Goal: Communication & Community: Participate in discussion

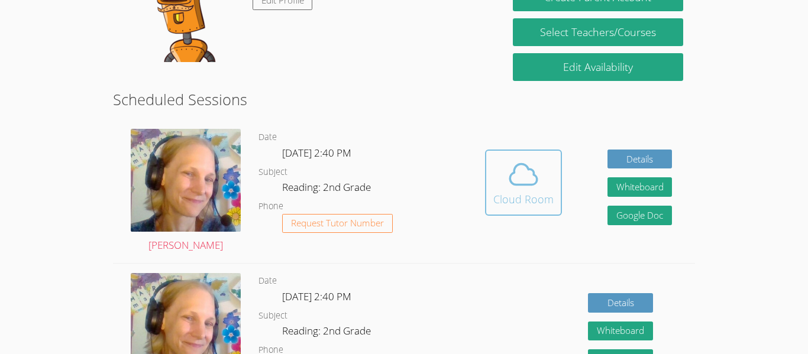
scroll to position [169, 0]
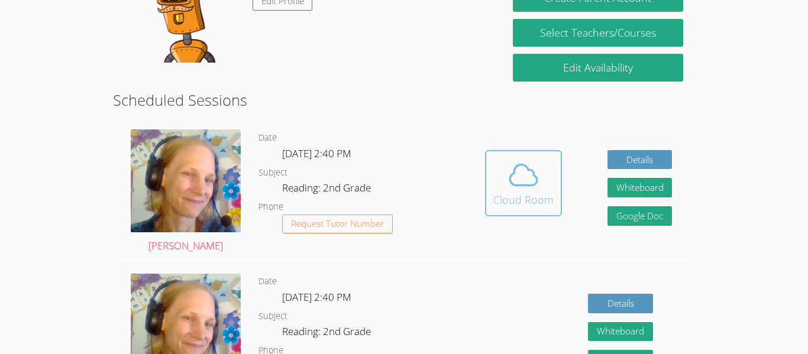
click at [550, 212] on button "Cloud Room" at bounding box center [523, 183] width 77 height 66
click at [529, 168] on icon at bounding box center [523, 174] width 33 height 33
click at [533, 205] on div "Cloud Room" at bounding box center [523, 200] width 60 height 17
click at [541, 181] on span at bounding box center [523, 174] width 60 height 33
click at [530, 196] on div "Cloud Room" at bounding box center [523, 200] width 60 height 17
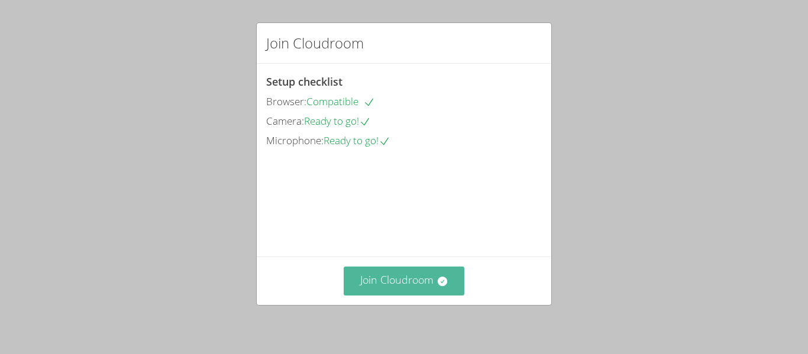
click at [443, 285] on icon at bounding box center [441, 281] width 9 height 9
click at [398, 292] on button "Join Cloudroom" at bounding box center [403, 281] width 121 height 29
click at [359, 288] on button "Join Cloudroom" at bounding box center [403, 281] width 121 height 29
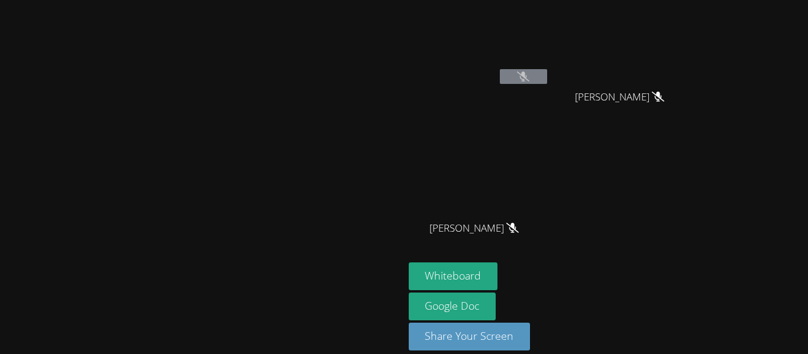
click at [547, 77] on button at bounding box center [523, 76] width 47 height 15
click at [547, 83] on button at bounding box center [523, 76] width 47 height 15
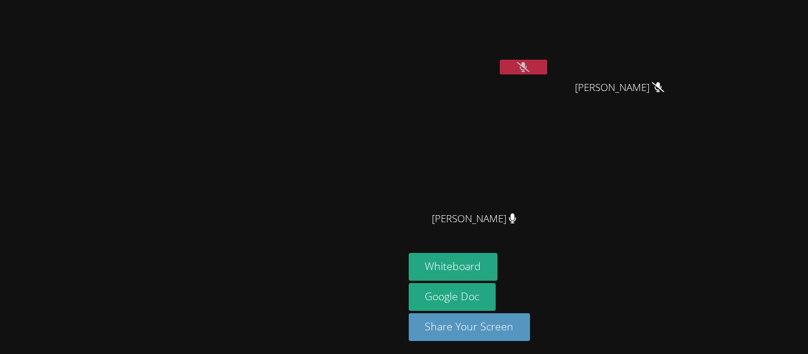
scroll to position [13, 0]
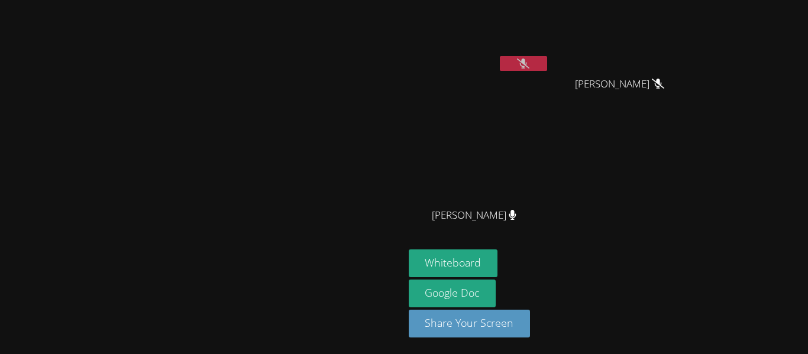
click at [549, 196] on video at bounding box center [478, 162] width 141 height 79
click at [549, 195] on video at bounding box center [478, 162] width 141 height 79
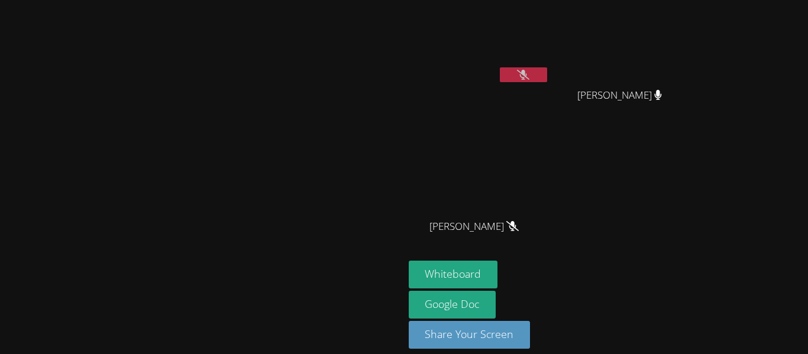
scroll to position [0, 0]
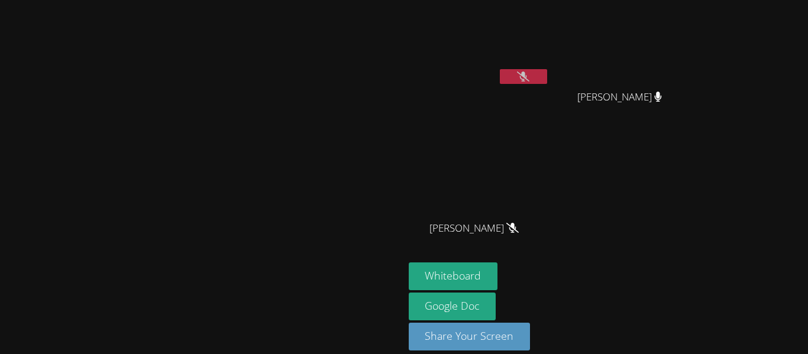
click at [682, 76] on video at bounding box center [624, 44] width 141 height 79
click at [685, 60] on video at bounding box center [624, 44] width 141 height 79
drag, startPoint x: 542, startPoint y: 342, endPoint x: 511, endPoint y: 330, distance: 32.4
click at [511, 330] on div "Marie Steinberg JONAS VALLE MILA’VAE TAVAREZ MILA’VAE TAVAREZ ANGEL ROMERO ANGE…" at bounding box center [404, 177] width 808 height 354
click at [408, 323] on button "Share Your Screen" at bounding box center [469, 337] width 122 height 28
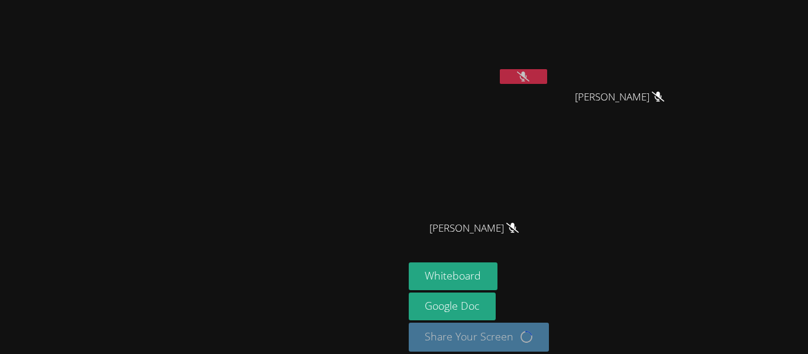
click at [404, 330] on main "[PERSON_NAME]" at bounding box center [202, 184] width 404 height 368
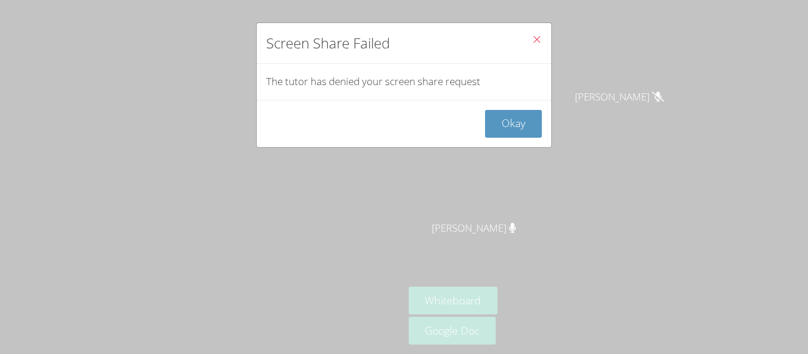
click at [526, 39] on button "Close" at bounding box center [536, 41] width 29 height 36
click at [536, 44] on icon "Close" at bounding box center [536, 39] width 10 height 10
click at [534, 119] on button "Okay" at bounding box center [513, 124] width 57 height 28
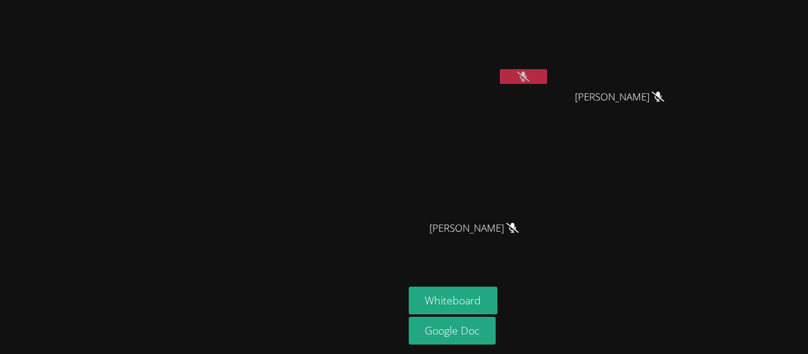
drag, startPoint x: 592, startPoint y: 122, endPoint x: 592, endPoint y: 114, distance: 8.3
click at [549, 114] on div "[PERSON_NAME]" at bounding box center [478, 68] width 141 height 127
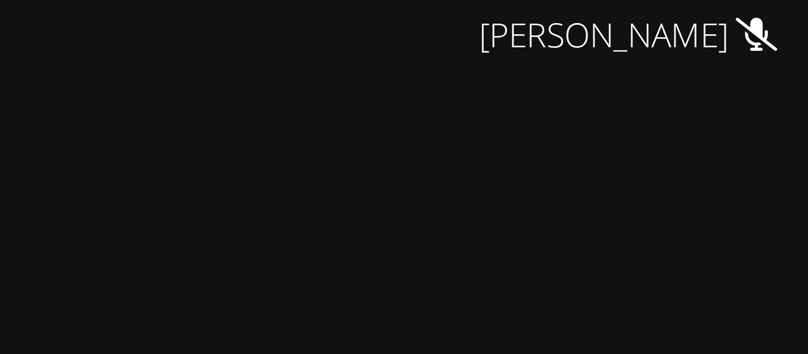
click at [549, 119] on div "[PERSON_NAME]" at bounding box center [478, 68] width 141 height 127
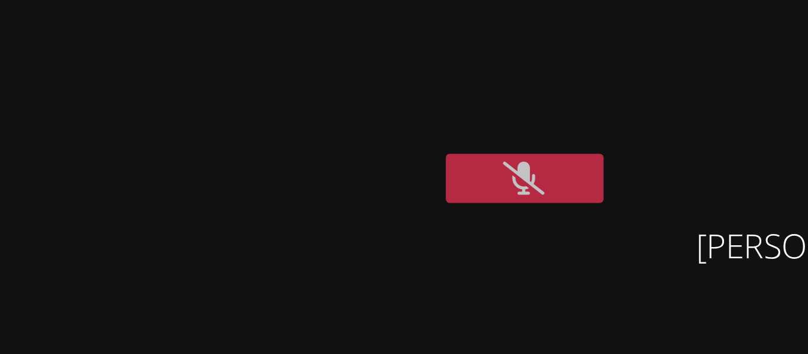
click at [290, 43] on video at bounding box center [201, 154] width 177 height 222
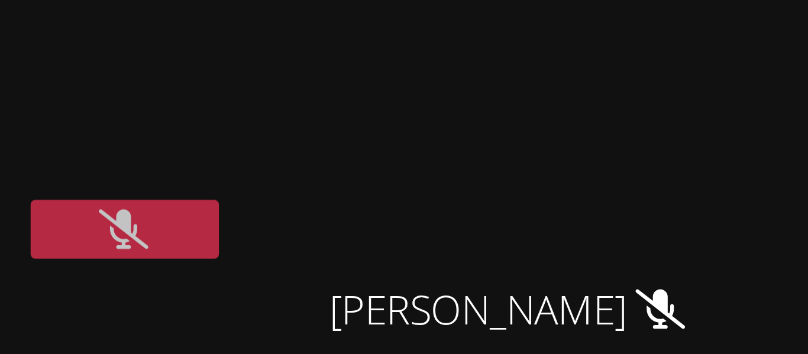
click at [529, 79] on icon at bounding box center [523, 77] width 12 height 10
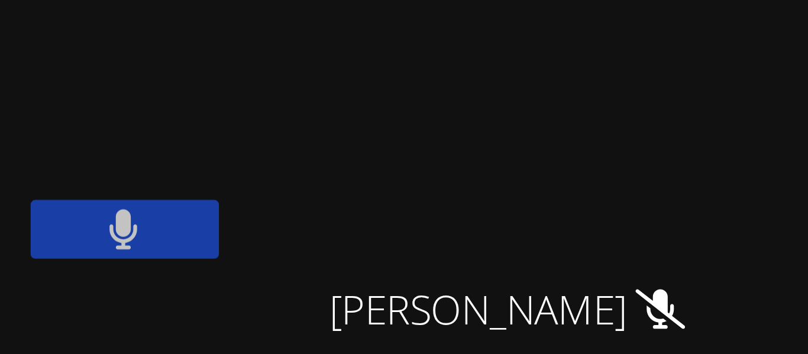
click at [547, 76] on button at bounding box center [523, 76] width 47 height 15
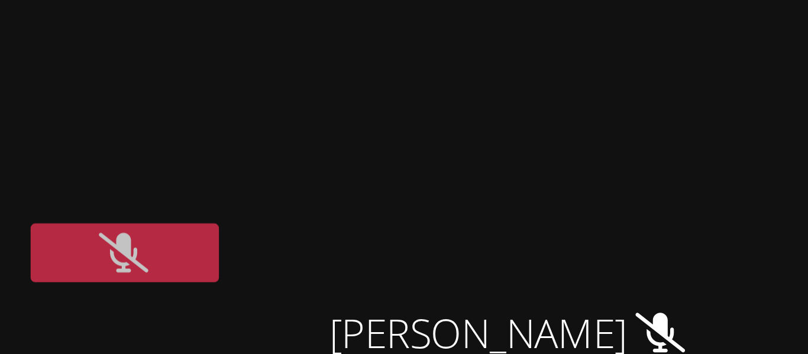
click at [547, 70] on button at bounding box center [523, 76] width 47 height 15
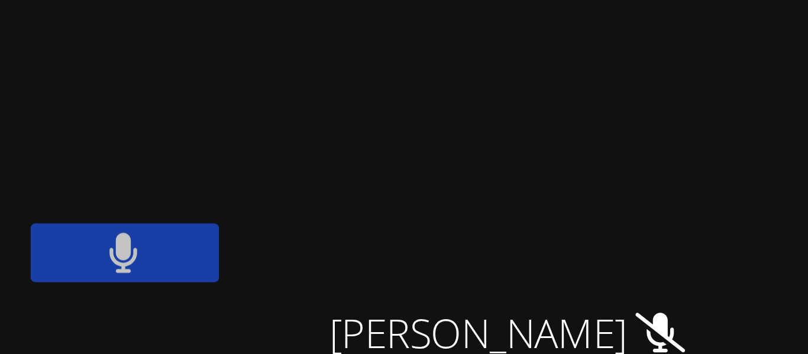
click at [547, 72] on button at bounding box center [523, 76] width 47 height 15
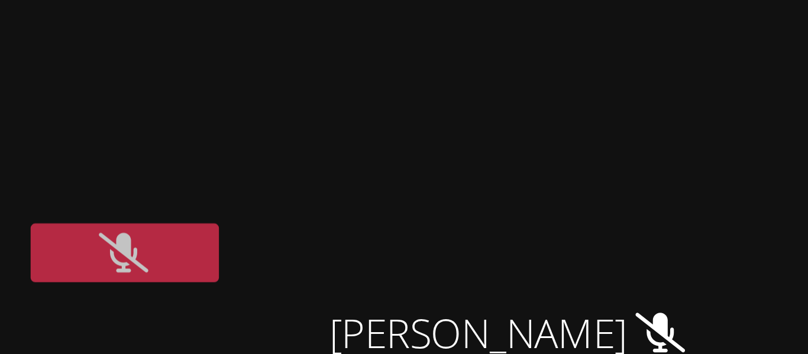
click at [547, 74] on button at bounding box center [523, 76] width 47 height 15
click at [547, 77] on button at bounding box center [523, 76] width 47 height 15
click at [547, 78] on button at bounding box center [523, 76] width 47 height 15
click at [547, 79] on button at bounding box center [523, 76] width 47 height 15
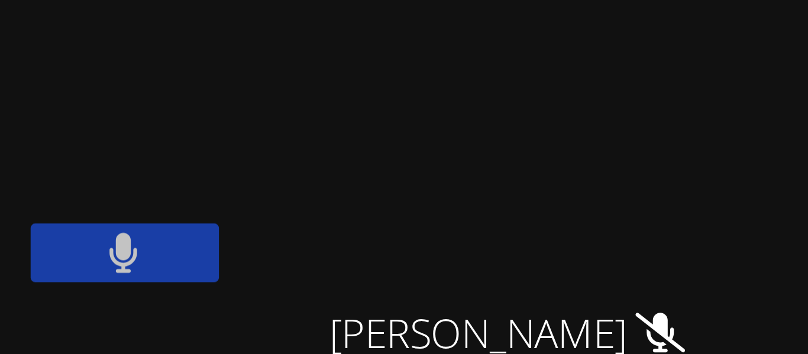
click at [547, 77] on button at bounding box center [523, 76] width 47 height 15
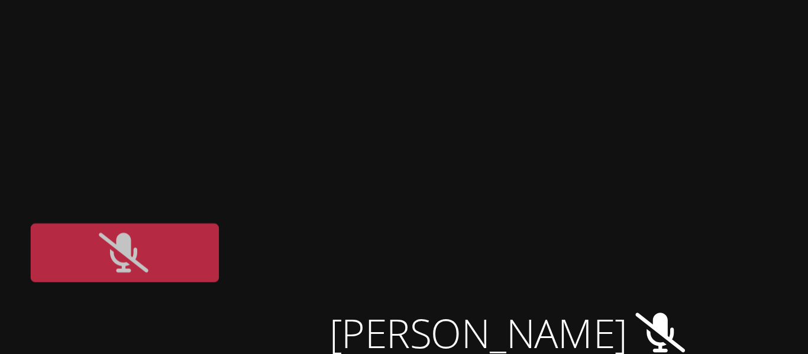
click at [547, 77] on button at bounding box center [523, 76] width 47 height 15
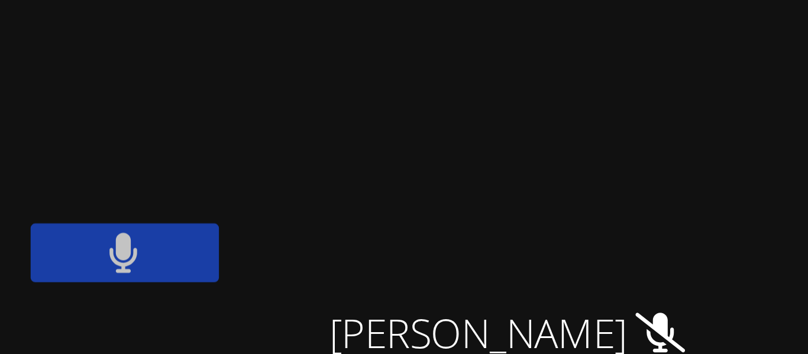
click at [547, 79] on button at bounding box center [523, 76] width 47 height 15
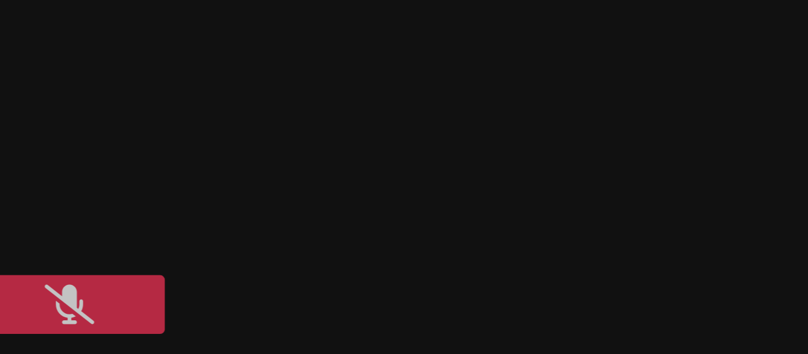
click at [549, 9] on video at bounding box center [478, 44] width 141 height 79
drag, startPoint x: 609, startPoint y: 9, endPoint x: 608, endPoint y: 1, distance: 8.5
click at [608, 1] on aside "JONAS VALLE MILA’VAE TAVAREZ MILA’VAE TAVAREZ ANGEL ROMERO ANGEL ROMERO Whitebo…" at bounding box center [552, 177] width 296 height 354
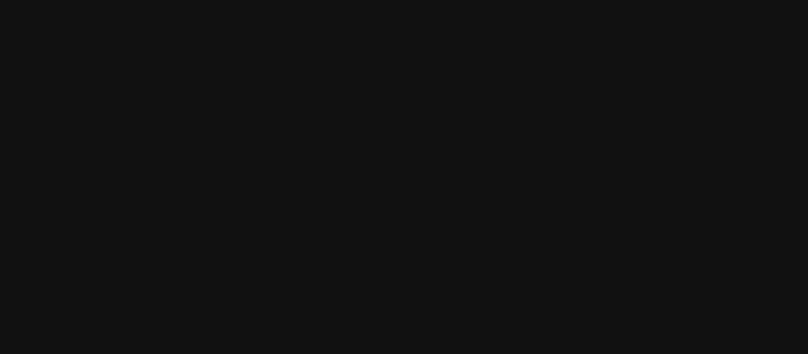
click at [270, 100] on video at bounding box center [201, 154] width 177 height 222
click at [273, 98] on video at bounding box center [201, 154] width 177 height 222
click at [265, 111] on video at bounding box center [201, 154] width 177 height 222
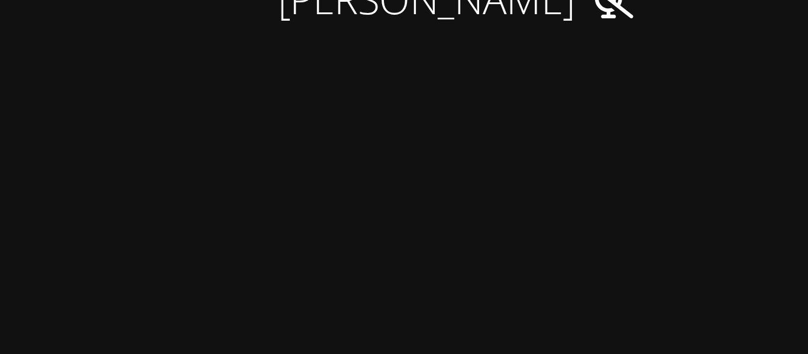
click at [644, 140] on div "JONAS VALLE MILA’VAE TAVAREZ MILA’VAE TAVAREZ ANGEL ROMERO ANGEL ROMERO" at bounding box center [551, 134] width 286 height 258
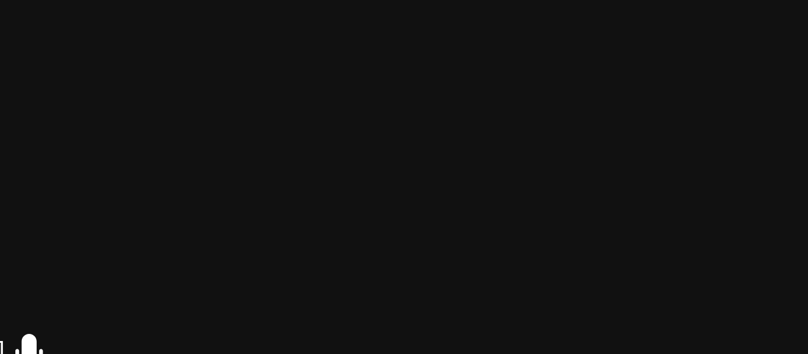
click at [549, 175] on video at bounding box center [478, 175] width 141 height 79
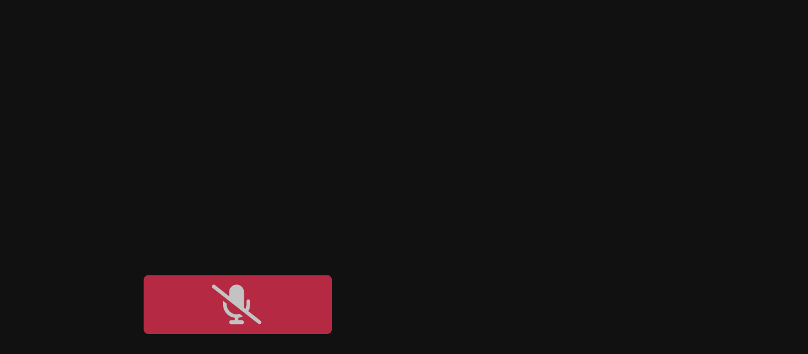
drag, startPoint x: 599, startPoint y: 20, endPoint x: 606, endPoint y: 20, distance: 7.1
click at [549, 20] on video at bounding box center [478, 44] width 141 height 79
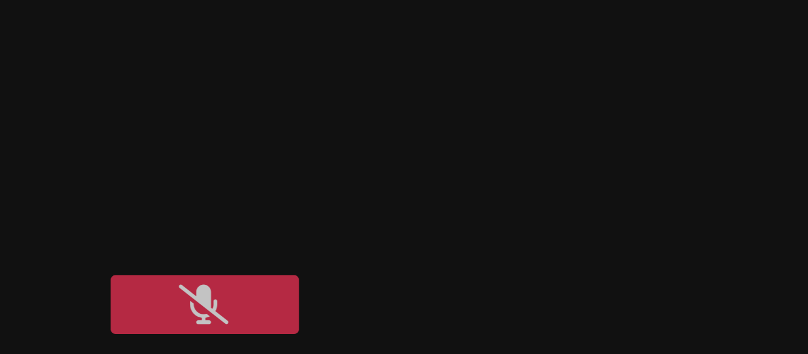
click at [547, 83] on button at bounding box center [523, 76] width 47 height 15
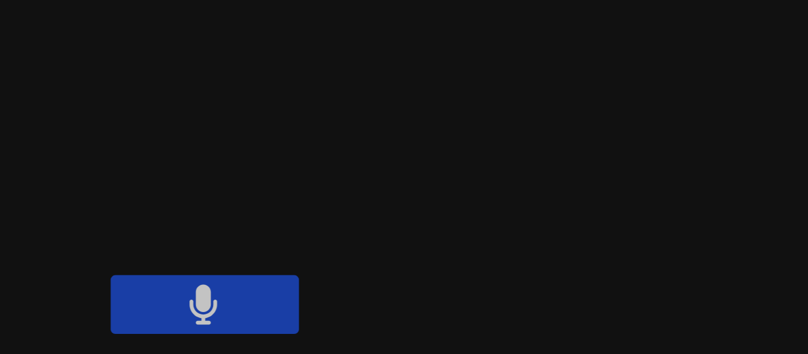
click at [547, 81] on button at bounding box center [523, 76] width 47 height 15
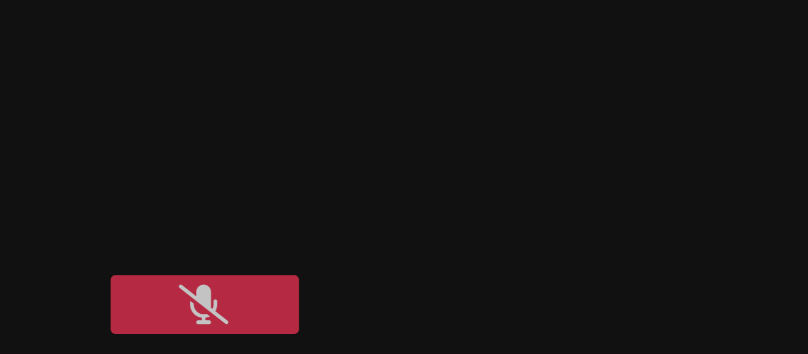
click at [529, 77] on icon at bounding box center [523, 77] width 12 height 10
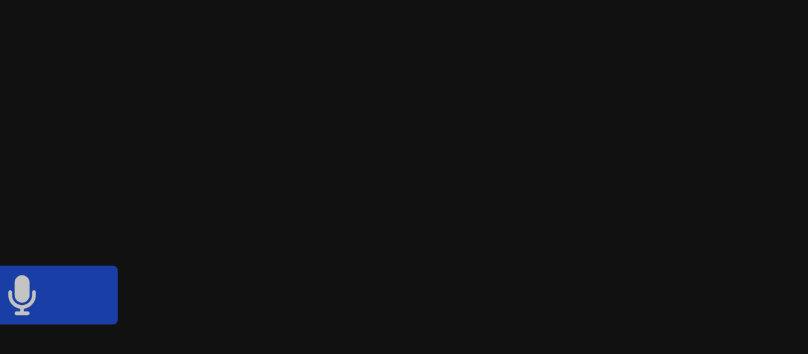
click at [527, 74] on icon at bounding box center [523, 77] width 7 height 10
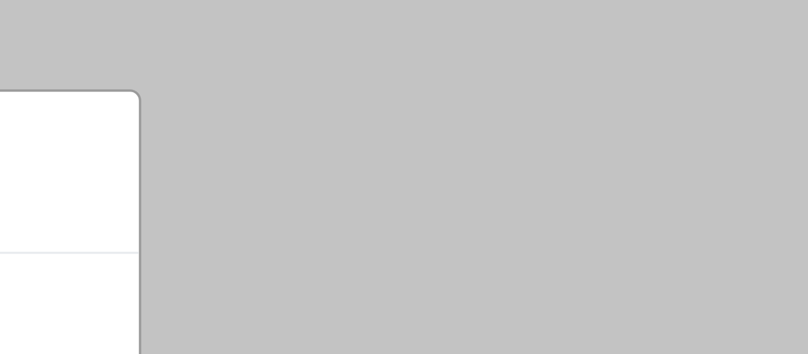
click at [595, 59] on div "How is your session going? Don't Understand Kinda Understand Completely Underst…" at bounding box center [404, 177] width 808 height 354
click at [604, 71] on div "How is your session going? Don't Understand Kinda Understand Completely Underst…" at bounding box center [404, 177] width 808 height 354
click at [611, 69] on div "How is your session going? Don't Understand Kinda Understand Completely Underst…" at bounding box center [404, 177] width 808 height 354
click at [609, 69] on div "How is your session going? Don't Understand Kinda Understand Completely Underst…" at bounding box center [404, 177] width 808 height 354
click at [623, 79] on div "How is your session going? Don't Understand Kinda Understand Completely Underst…" at bounding box center [404, 177] width 808 height 354
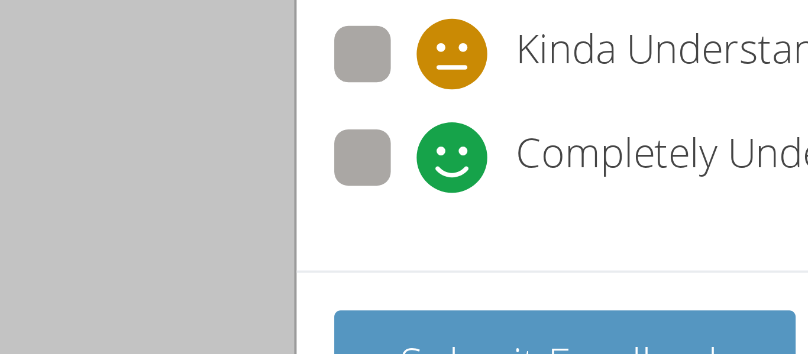
click at [287, 141] on span at bounding box center [287, 141] width 0 height 0
click at [287, 133] on input "Completely Understand" at bounding box center [292, 130] width 10 height 10
radio input "true"
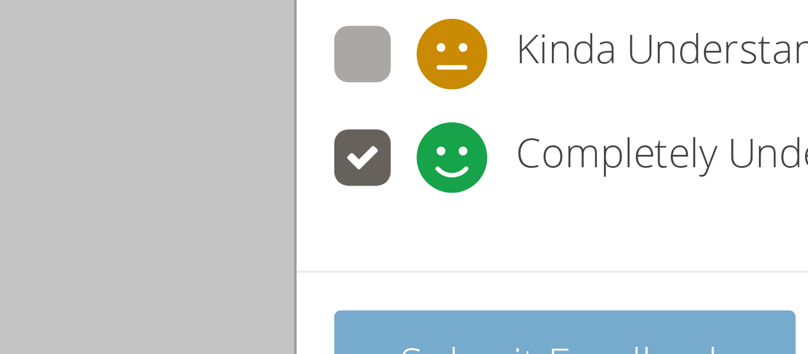
click at [332, 180] on span "Submit Feedback" at bounding box center [324, 184] width 83 height 14
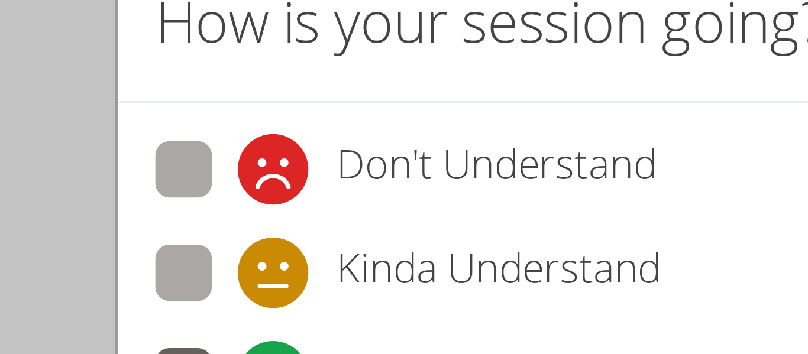
click at [256, 81] on div "How is your session going? Don't Understand Kinda Understand Completely Underst…" at bounding box center [404, 124] width 296 height 204
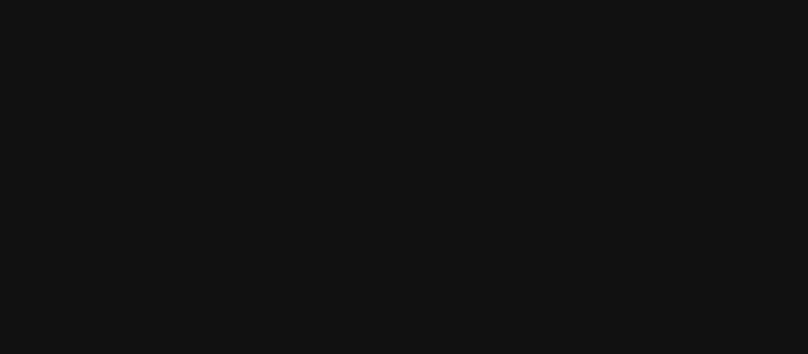
click at [213, 125] on video at bounding box center [201, 154] width 177 height 222
click at [695, 70] on video at bounding box center [624, 44] width 141 height 79
click at [690, 18] on video at bounding box center [624, 44] width 141 height 79
drag, startPoint x: 690, startPoint y: 15, endPoint x: 284, endPoint y: 152, distance: 427.9
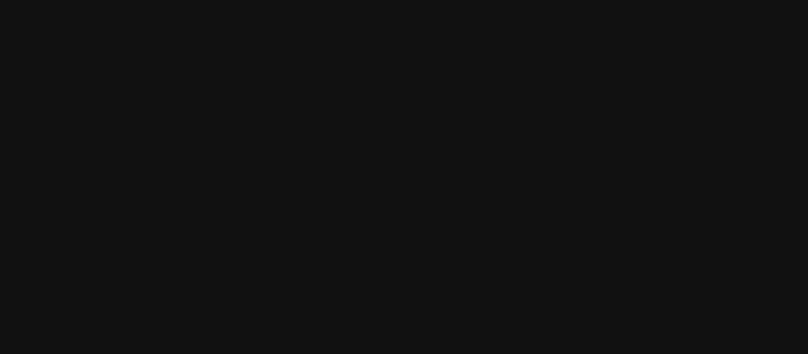
click at [284, 152] on div "Marie Steinberg JONAS VALLE MILA’VAE TAVAREZ MILA’VAE TAVAREZ ANGEL ROMERO ANGE…" at bounding box center [404, 177] width 808 height 354
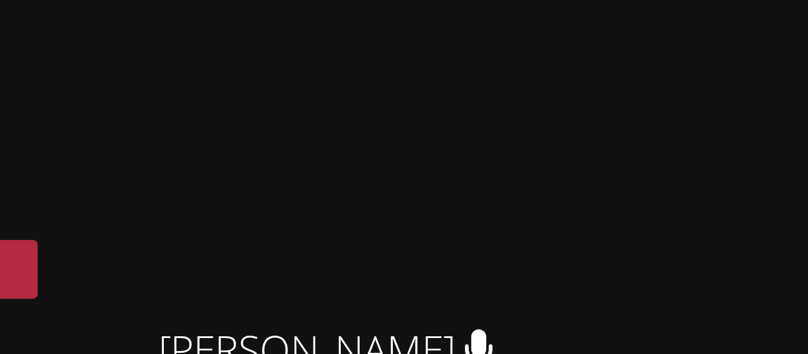
click at [547, 72] on button at bounding box center [523, 76] width 47 height 15
click at [547, 80] on button at bounding box center [523, 76] width 47 height 15
click at [547, 79] on button at bounding box center [523, 76] width 47 height 15
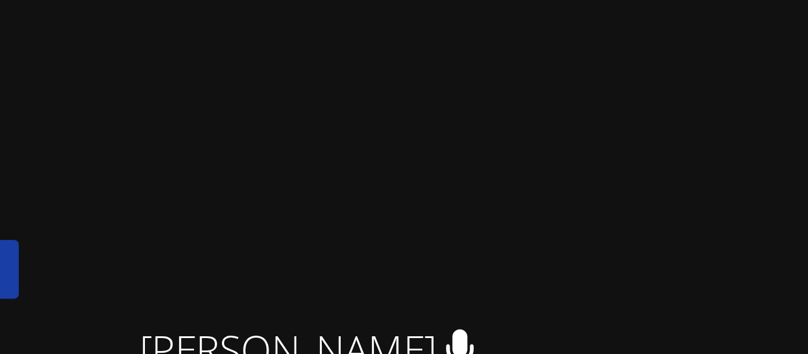
click at [547, 79] on button at bounding box center [523, 76] width 47 height 15
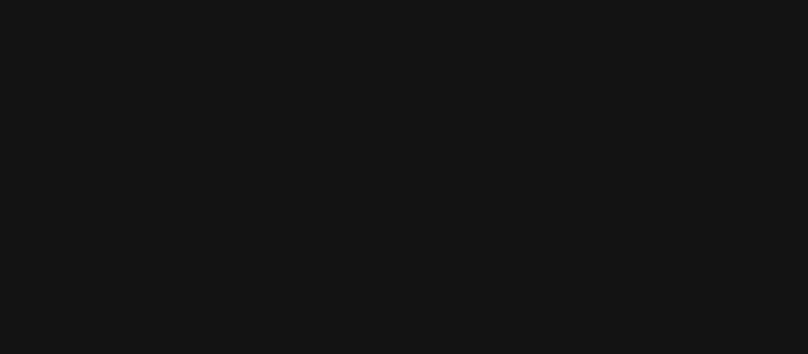
click at [695, 151] on div "JONAS VALLE MILA’VAE TAVAREZ MILA’VAE TAVAREZ ANGEL ROMERO ANGEL ROMERO" at bounding box center [551, 134] width 286 height 258
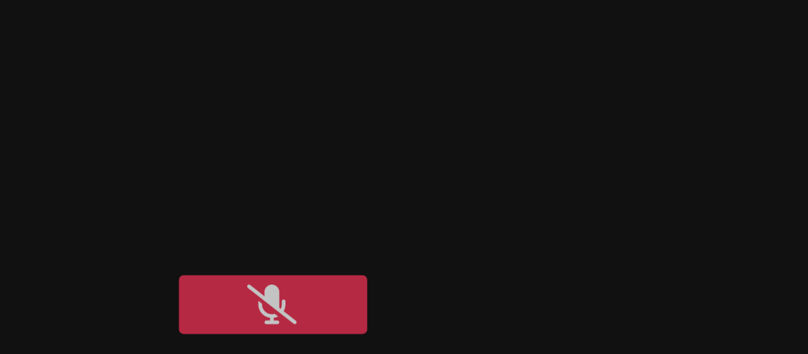
click at [529, 76] on icon at bounding box center [523, 77] width 12 height 10
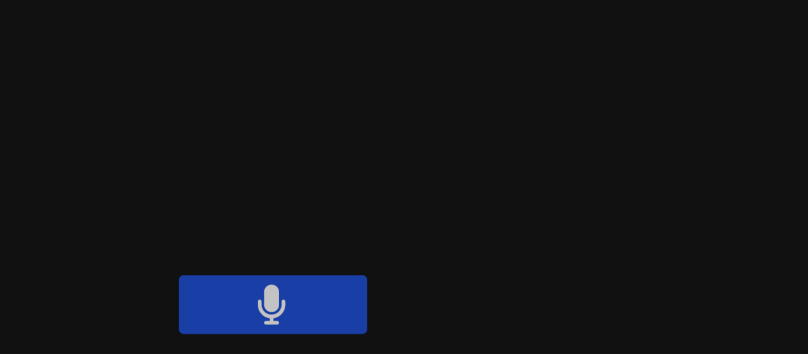
click at [527, 76] on icon at bounding box center [523, 77] width 7 height 10
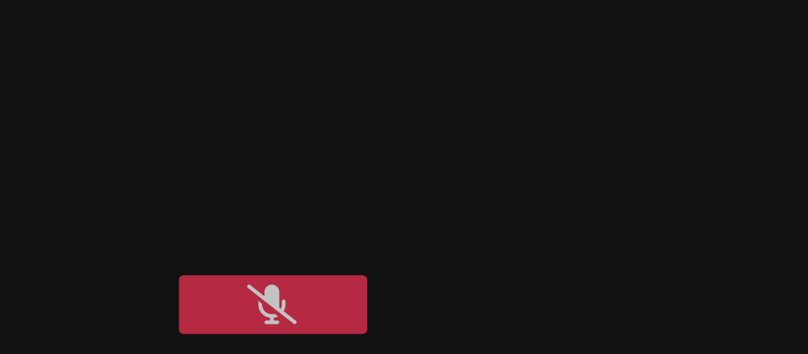
click at [611, 1] on aside "JONAS VALLE MILA’VAE TAVAREZ MILA’VAE TAVAREZ ANGEL ROMERO ANGEL ROMERO Whitebo…" at bounding box center [552, 177] width 296 height 354
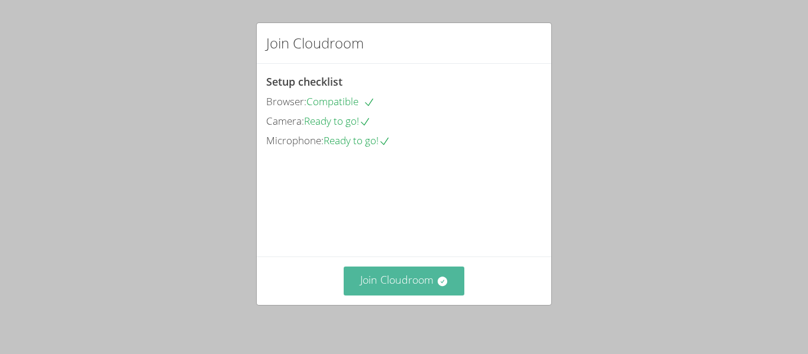
click at [444, 277] on icon at bounding box center [441, 281] width 9 height 9
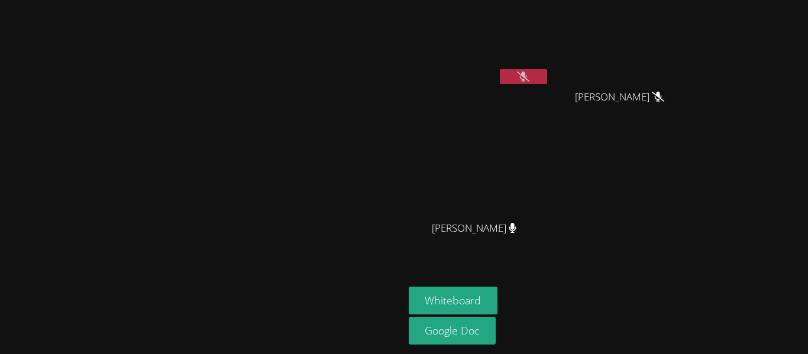
click at [527, 181] on video at bounding box center [478, 175] width 141 height 79
click at [547, 74] on button at bounding box center [523, 76] width 47 height 15
click at [547, 69] on button at bounding box center [523, 76] width 47 height 15
click at [547, 70] on button at bounding box center [523, 76] width 47 height 15
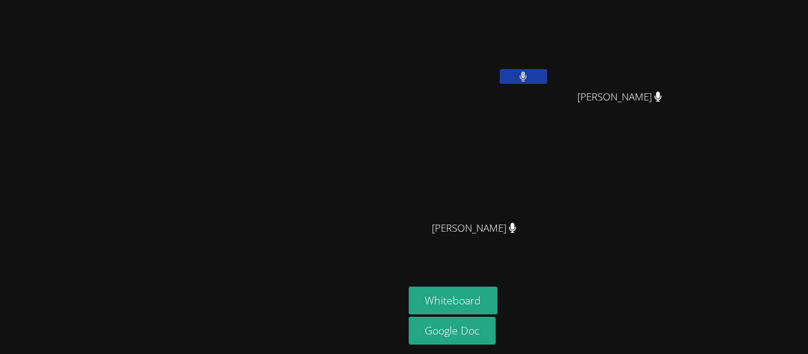
click at [536, 116] on div "[PERSON_NAME]" at bounding box center [478, 68] width 141 height 127
click at [549, 66] on video at bounding box center [478, 44] width 141 height 79
click at [549, 67] on video at bounding box center [478, 44] width 141 height 79
click at [547, 77] on button at bounding box center [523, 76] width 47 height 15
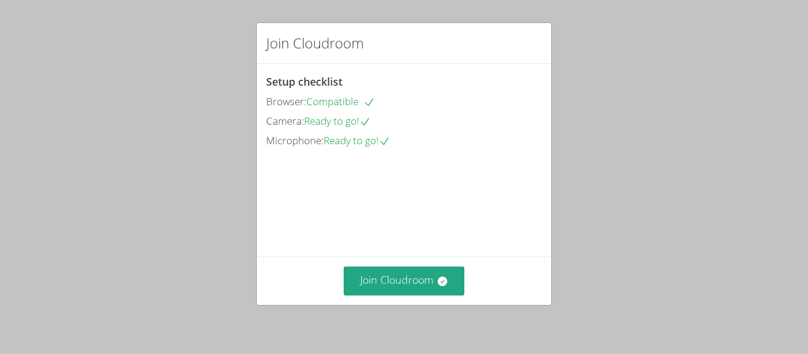
click at [446, 313] on div "Join Cloudroom Setup checklist Browser: Compatible Camera: Ready to go! Microph…" at bounding box center [404, 177] width 808 height 354
click at [447, 275] on icon at bounding box center [442, 281] width 12 height 12
